Goal: Task Accomplishment & Management: Manage account settings

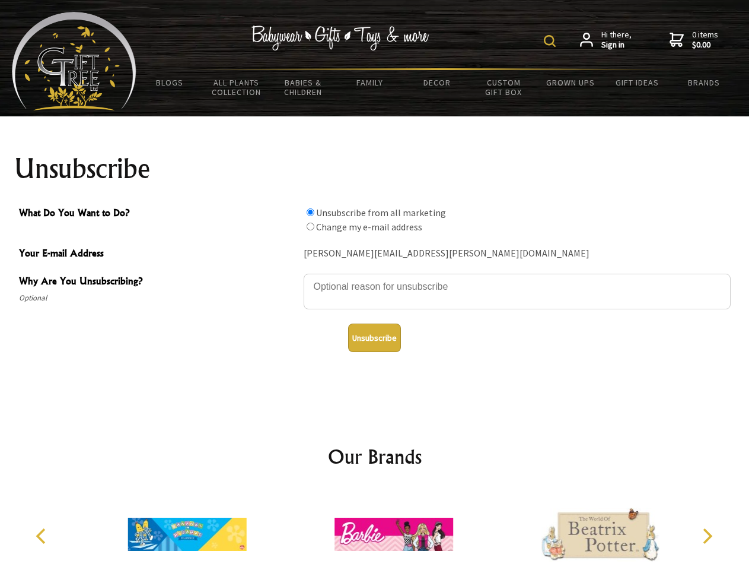
click at [552, 41] on img at bounding box center [550, 41] width 12 height 12
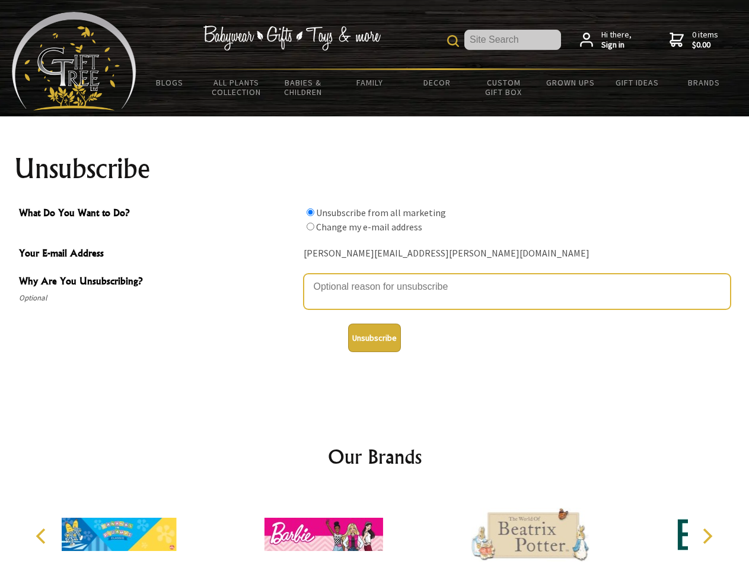
click at [375, 278] on textarea "Why Are You Unsubscribing?" at bounding box center [517, 291] width 427 height 36
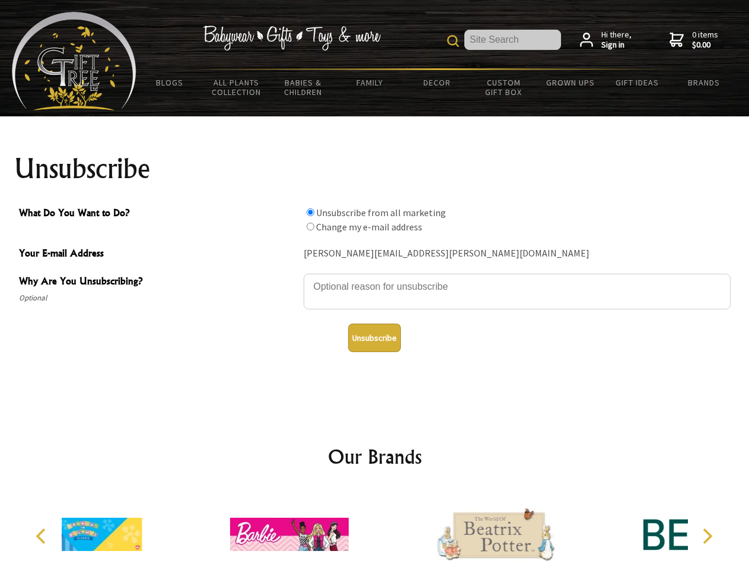
click at [310, 212] on input "What Do You Want to Do?" at bounding box center [311, 212] width 8 height 8
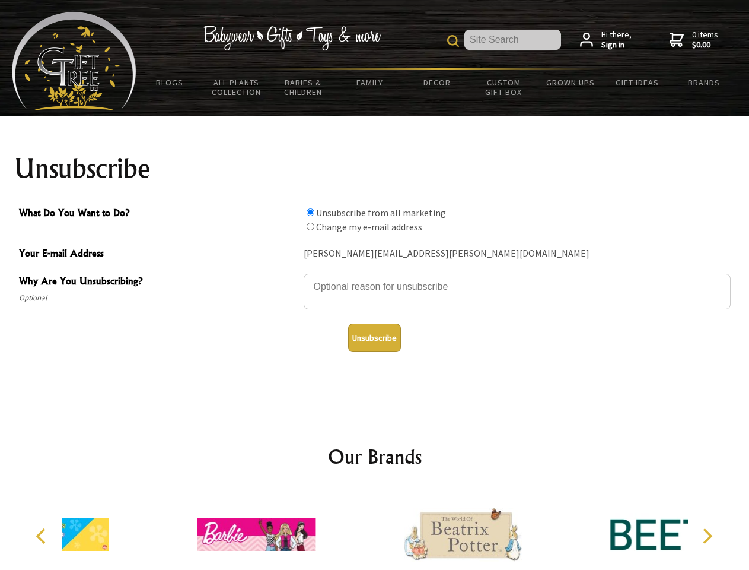
click at [310, 226] on input "What Do You Want to Do?" at bounding box center [311, 226] width 8 height 8
radio input "true"
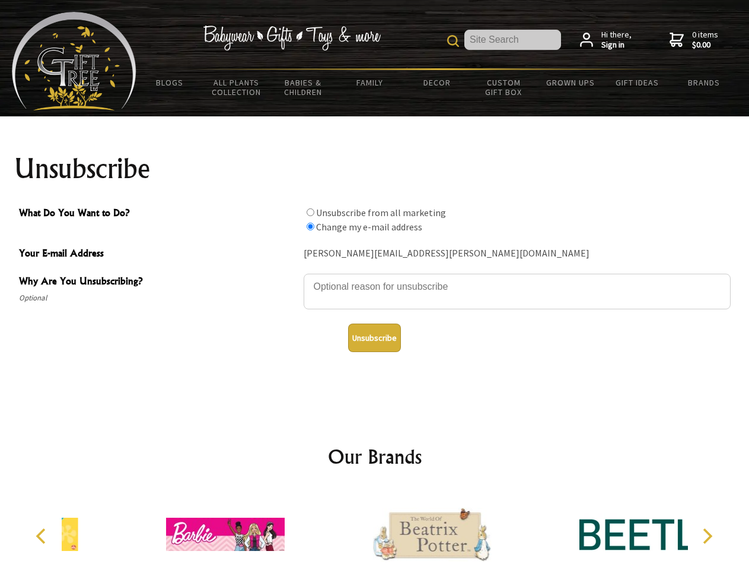
click at [374, 338] on button "Unsubscribe" at bounding box center [374, 337] width 53 height 28
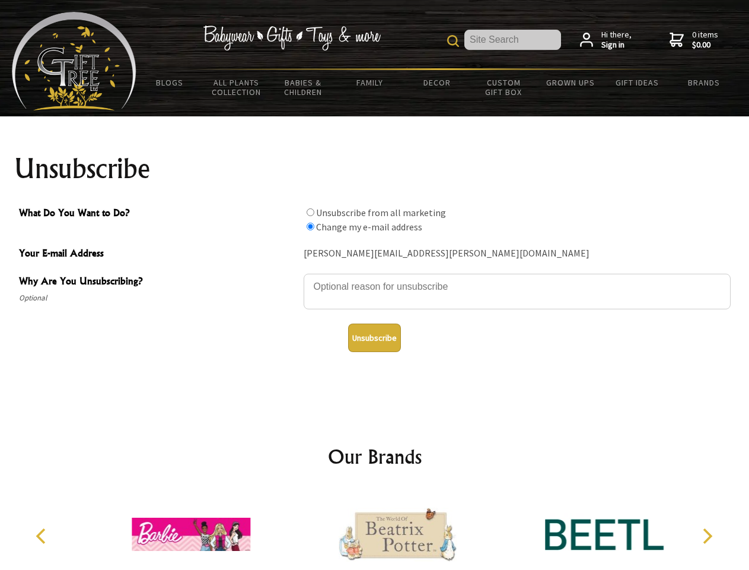
click at [43, 536] on icon "Previous" at bounding box center [41, 535] width 15 height 15
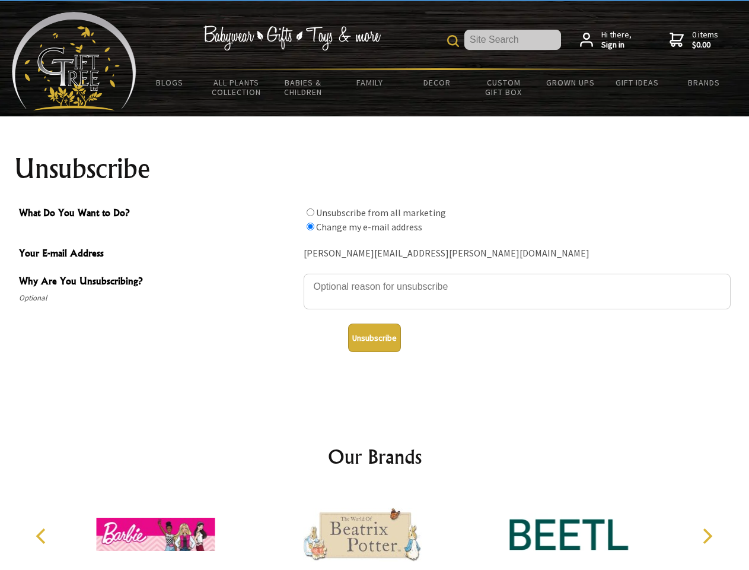
click at [707, 536] on icon "Next" at bounding box center [706, 535] width 15 height 15
